Goal: Transaction & Acquisition: Purchase product/service

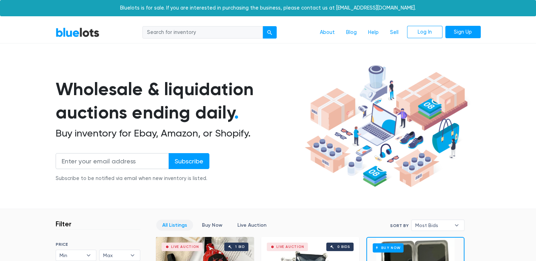
click at [192, 32] on input "search" at bounding box center [202, 32] width 120 height 13
type input "camera"
click at [262, 26] on button "submit" at bounding box center [269, 32] width 14 height 13
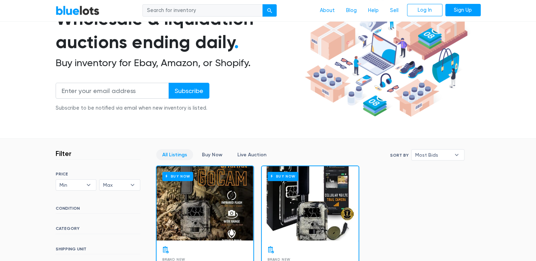
scroll to position [43, 0]
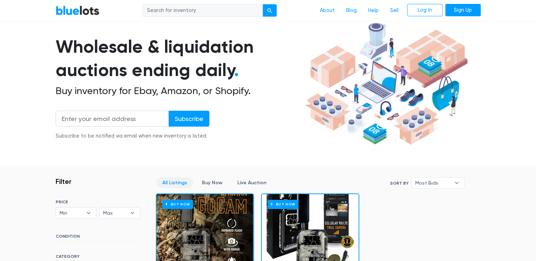
click at [186, 12] on input "search" at bounding box center [202, 10] width 120 height 13
type input "drone"
click at [262, 4] on button "submit" at bounding box center [269, 10] width 14 height 13
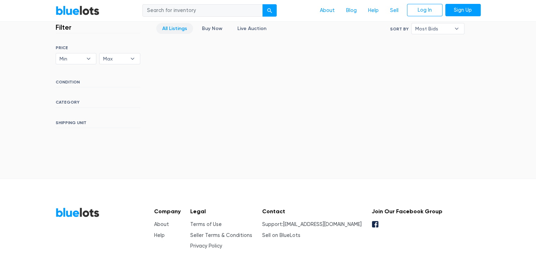
scroll to position [198, 0]
